Goal: Information Seeking & Learning: Learn about a topic

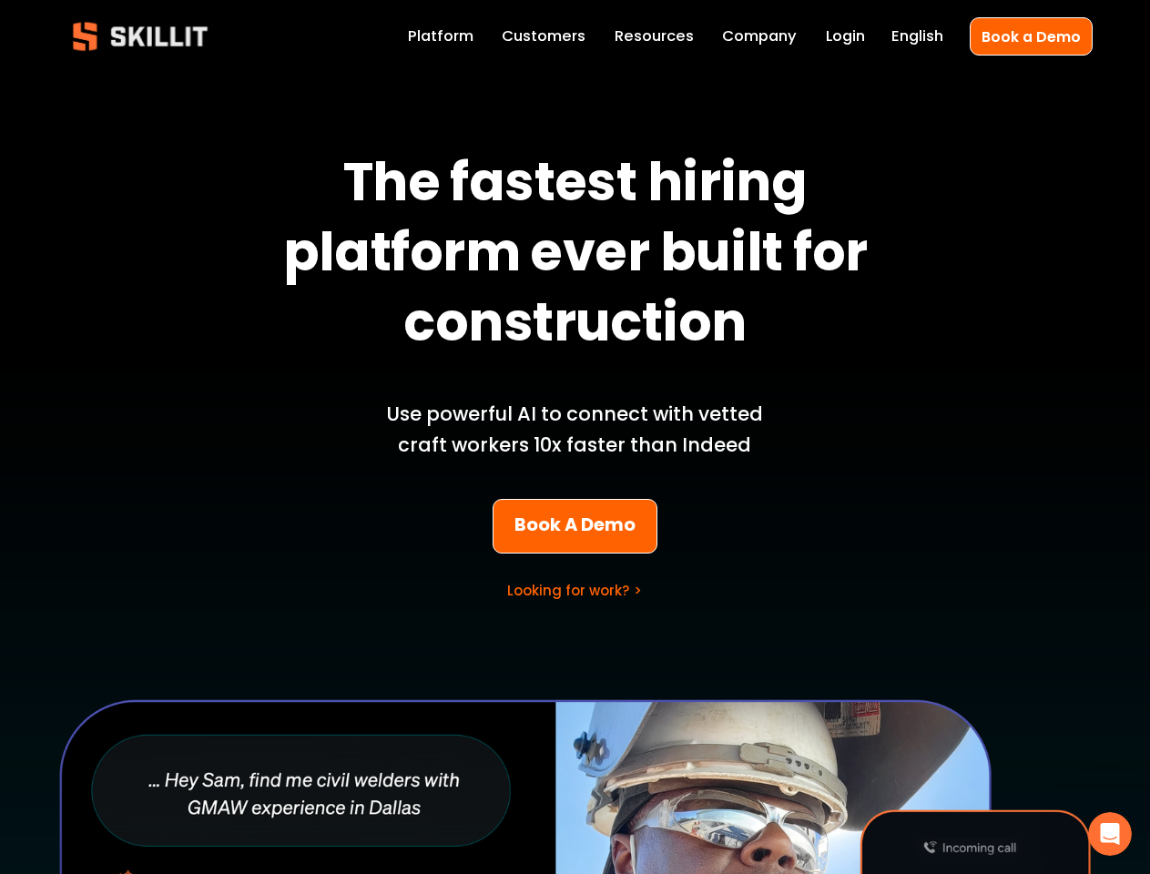
click at [575, 437] on p "Use powerful AI to connect with vetted craft workers 10x faster than Indeed" at bounding box center [575, 430] width 425 height 62
click at [1110, 834] on icon "Open Intercom Messenger" at bounding box center [1111, 835] width 30 height 30
